Goal: Task Accomplishment & Management: Manage account settings

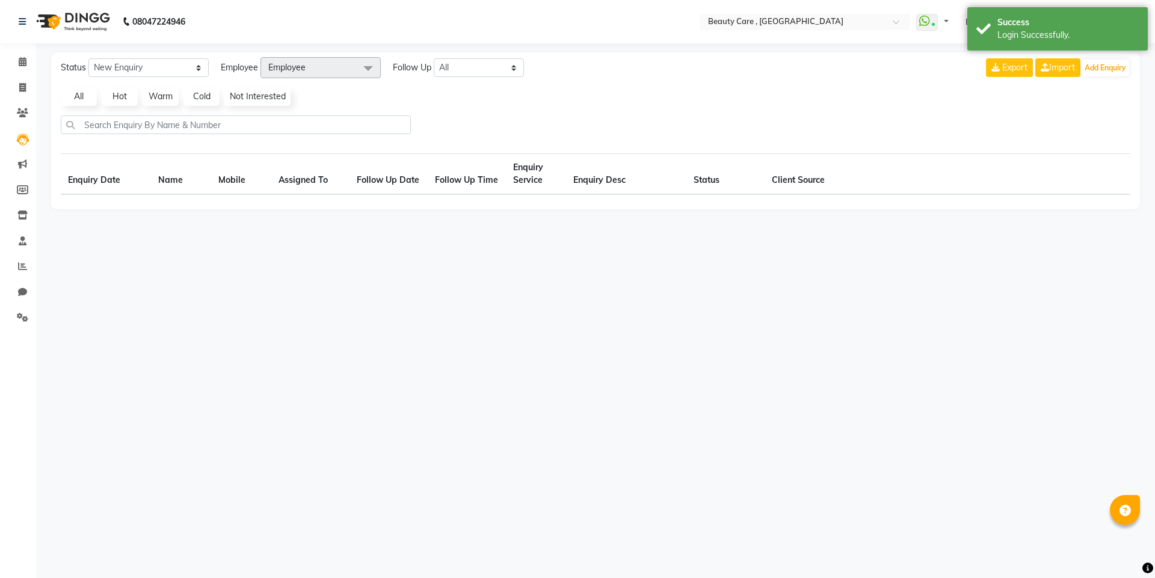
select select "en"
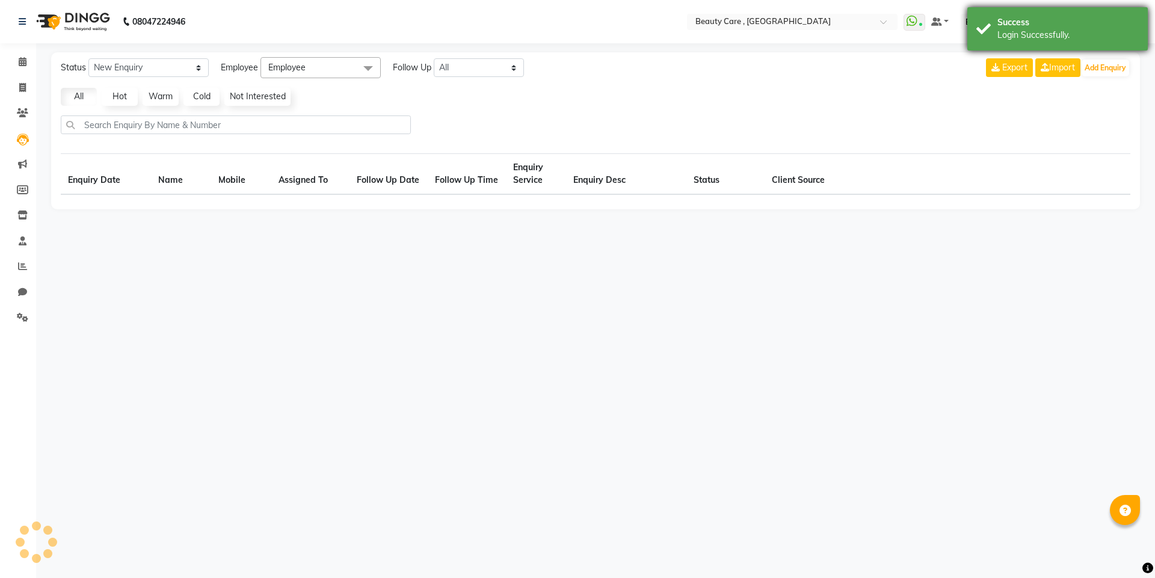
click at [1011, 31] on div "Login Successfully." at bounding box center [1068, 35] width 141 height 13
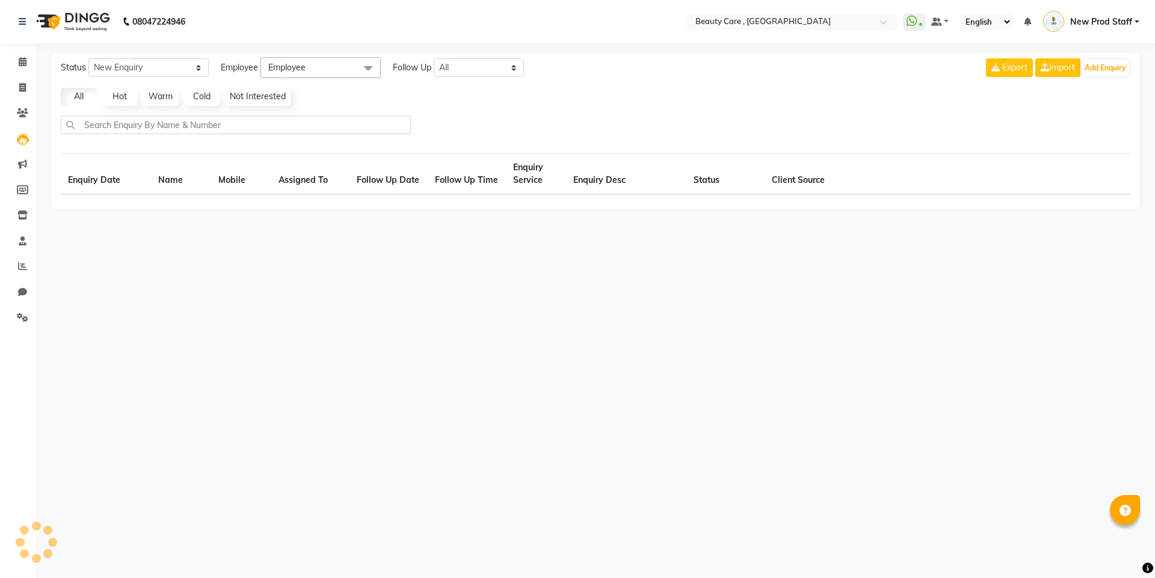
select select "10"
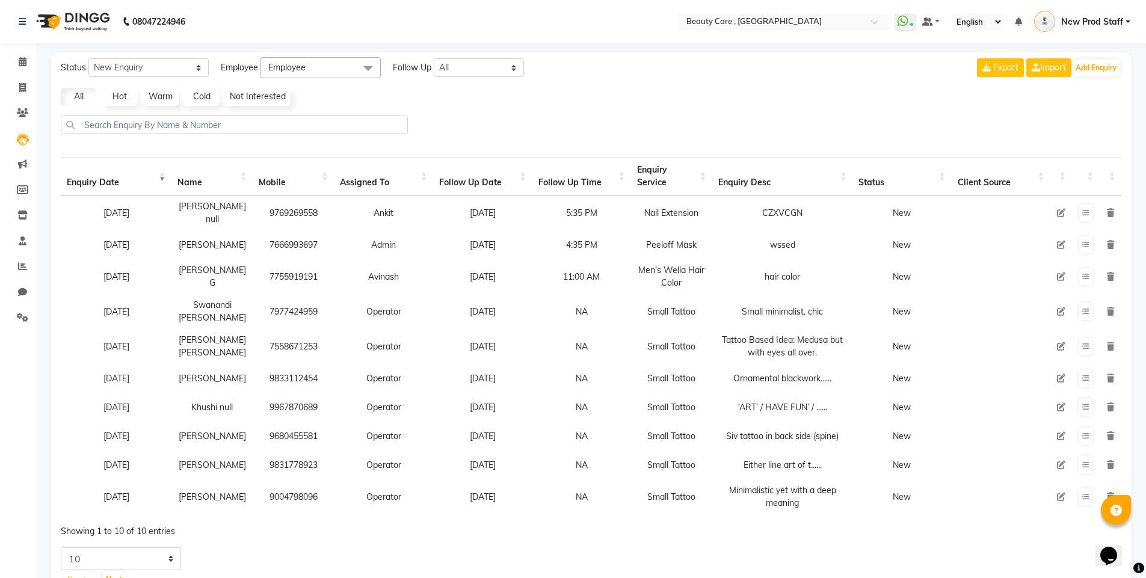
click at [1111, 211] on icon at bounding box center [1110, 213] width 7 height 8
